Goal: Information Seeking & Learning: Learn about a topic

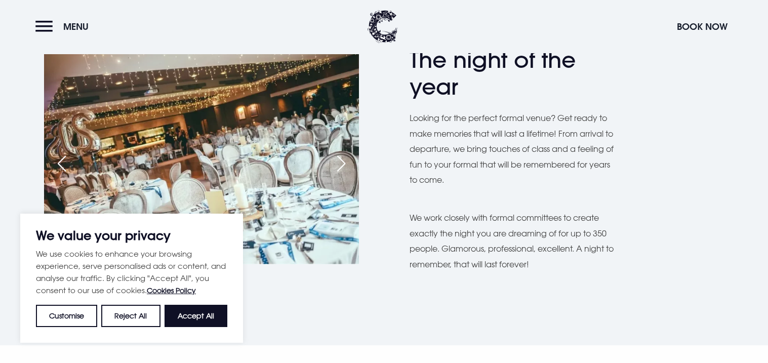
scroll to position [308, 0]
click at [212, 320] on button "Accept All" at bounding box center [196, 316] width 63 height 22
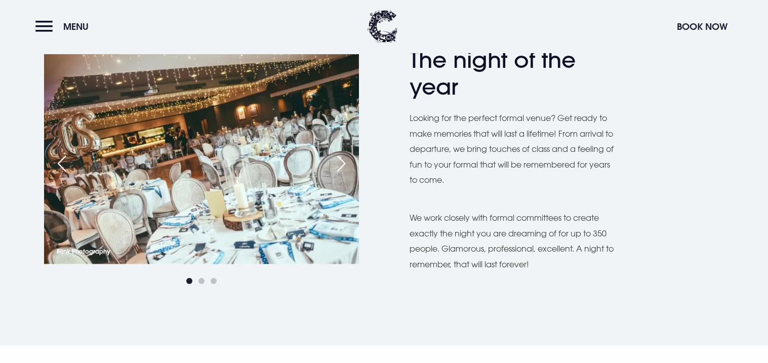
checkbox input "true"
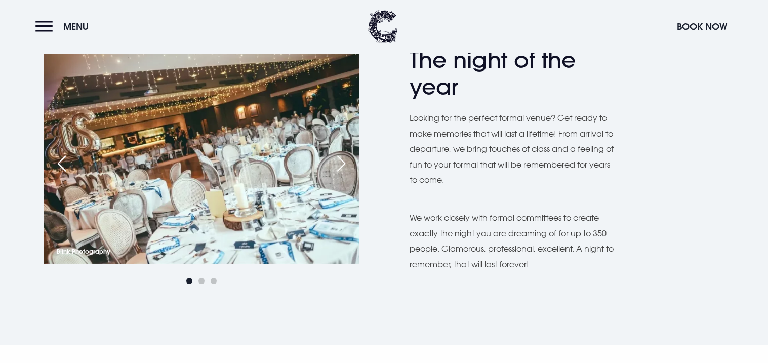
click at [214, 226] on img at bounding box center [201, 159] width 315 height 210
click at [200, 279] on span "Go to slide 2" at bounding box center [201, 281] width 6 height 6
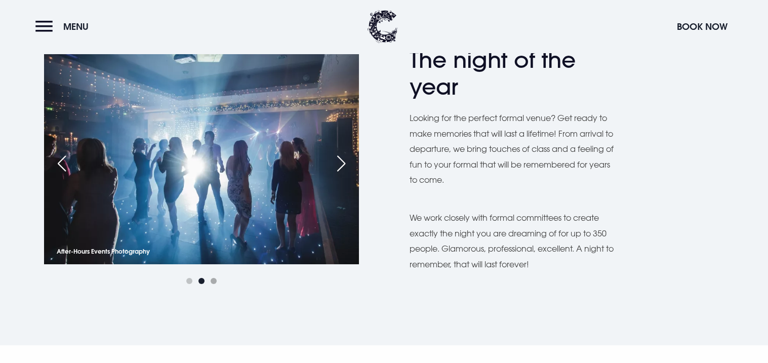
click at [212, 279] on span "Go to slide 3" at bounding box center [214, 281] width 6 height 6
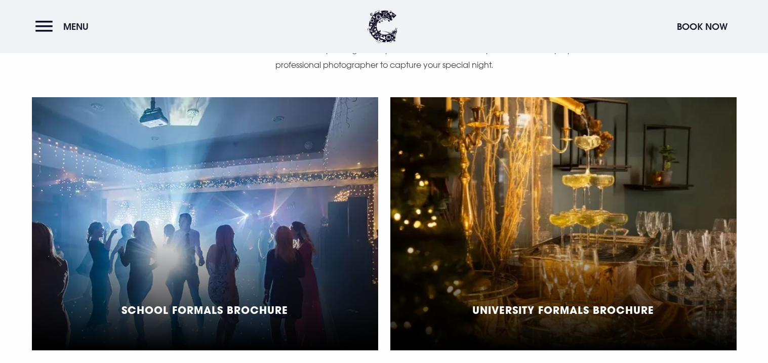
scroll to position [724, 0]
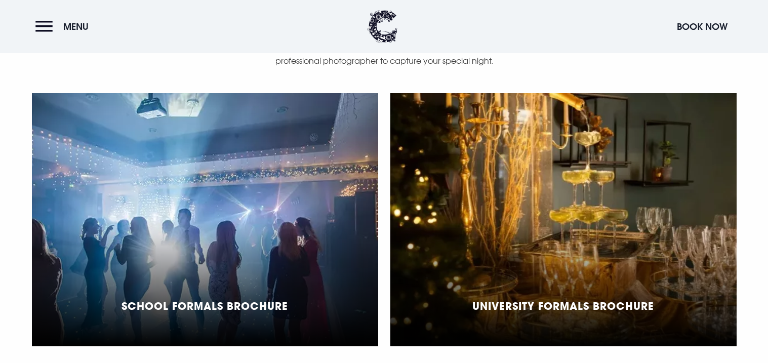
click at [268, 259] on div "School Formals Brochure" at bounding box center [205, 219] width 346 height 253
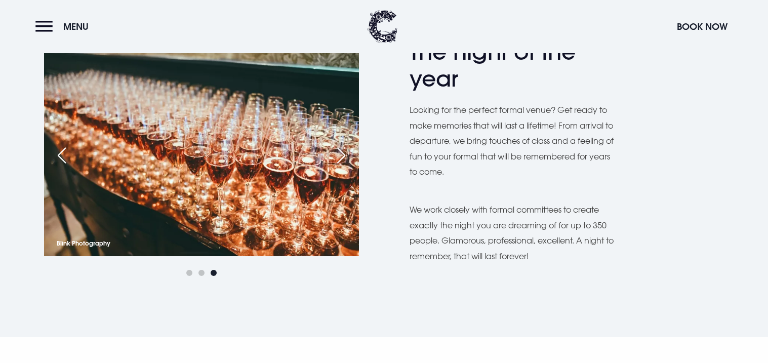
scroll to position [316, 0]
click at [199, 269] on span "Go to slide 2" at bounding box center [201, 272] width 6 height 6
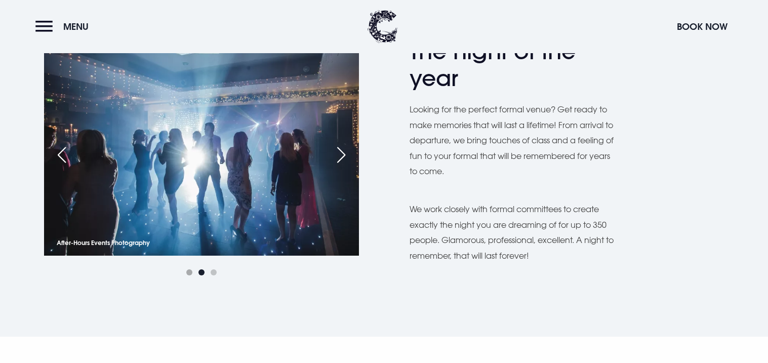
click at [188, 269] on span "Go to slide 1" at bounding box center [189, 272] width 6 height 6
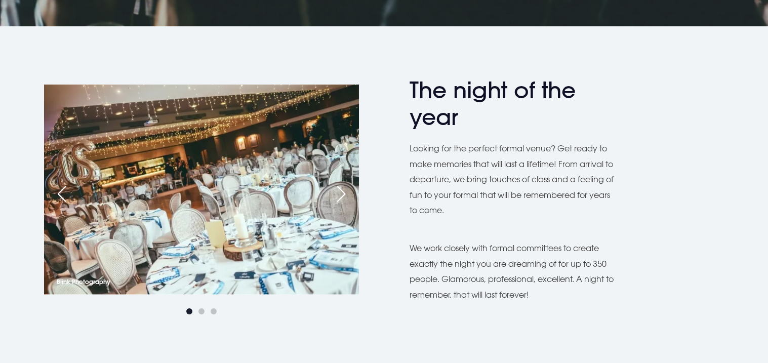
scroll to position [0, 0]
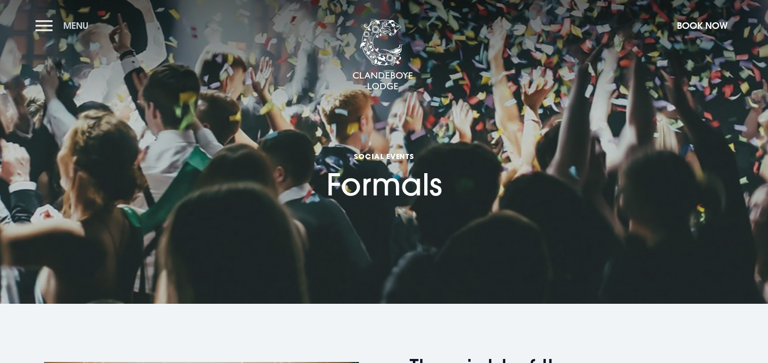
click at [37, 19] on button "Menu" at bounding box center [64, 26] width 58 height 22
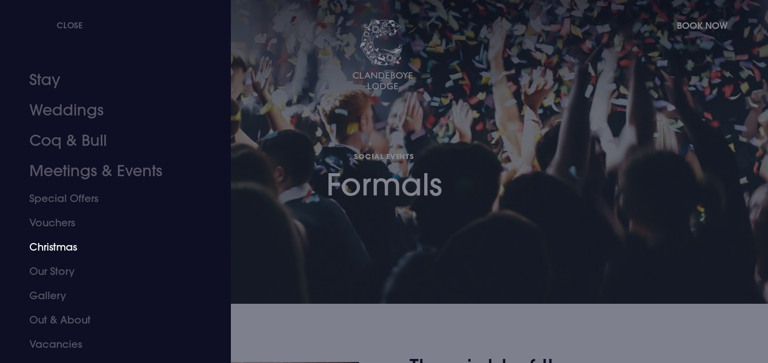
scroll to position [17, 0]
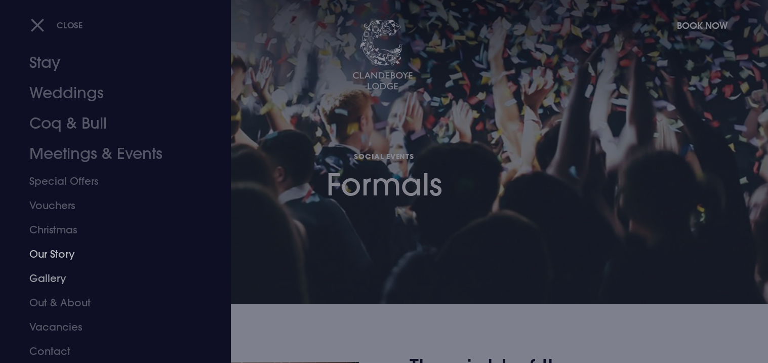
click at [52, 273] on link "Gallery" at bounding box center [109, 278] width 160 height 24
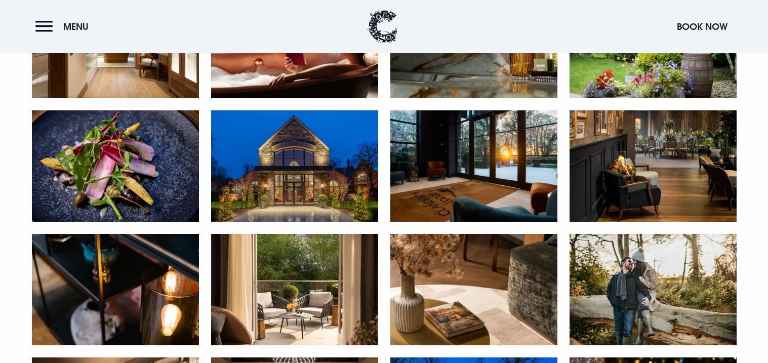
scroll to position [1131, 0]
